Goal: Information Seeking & Learning: Find contact information

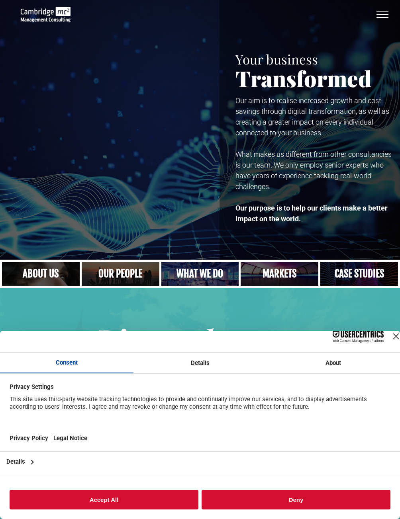
click at [102, 279] on link "A crowd in silhouette at sunset, on a rise or lookout point" at bounding box center [120, 273] width 82 height 25
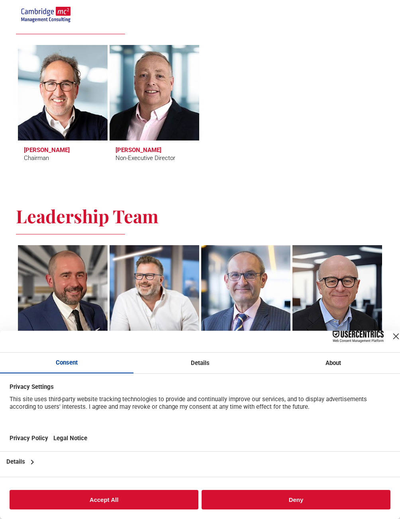
scroll to position [517, 0]
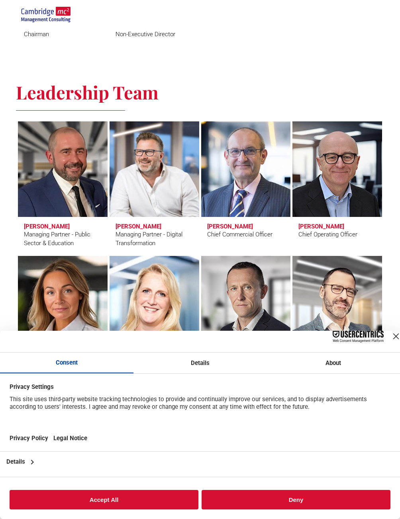
click at [390, 334] on div "Close Layer" at bounding box center [395, 336] width 11 height 11
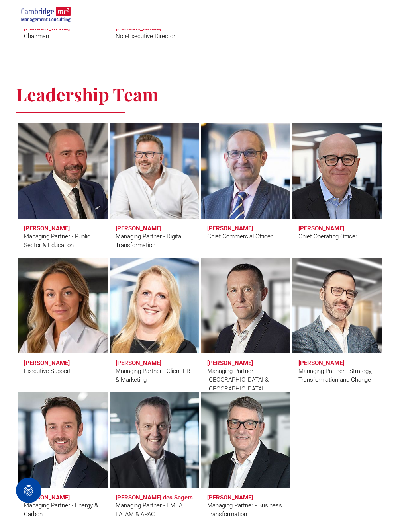
scroll to position [597, 0]
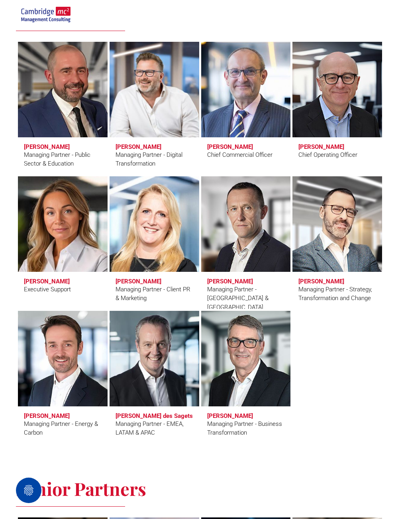
click at [59, 153] on div "Managing Partner - Public Sector & Education" at bounding box center [63, 159] width 78 height 18
click at [62, 104] on link at bounding box center [62, 89] width 95 height 101
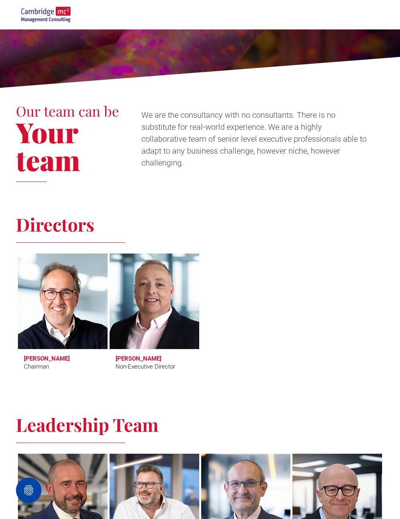
scroll to position [0, 0]
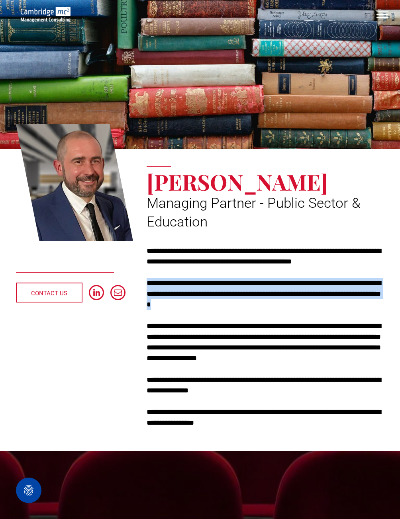
drag, startPoint x: 148, startPoint y: 282, endPoint x: 221, endPoint y: 304, distance: 75.9
click at [221, 304] on p "**********" at bounding box center [264, 294] width 237 height 32
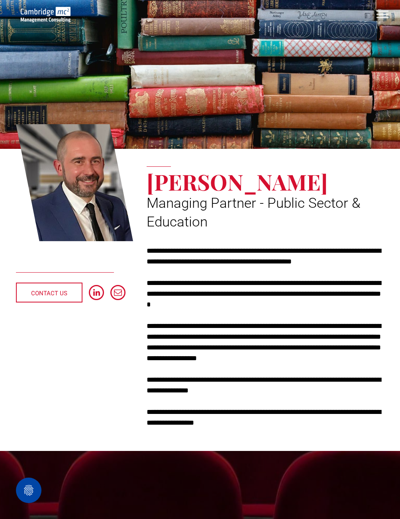
click at [102, 336] on div "CONTACT US" at bounding box center [77, 266] width 123 height 331
